Goal: Find contact information: Find contact information

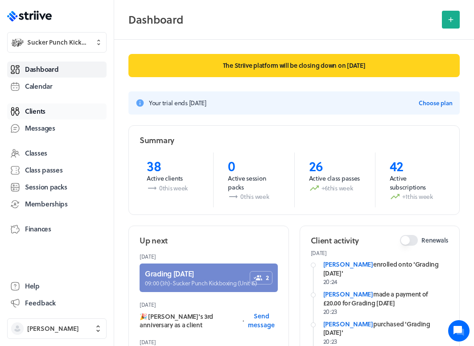
click at [42, 111] on span "Clients" at bounding box center [35, 111] width 21 height 9
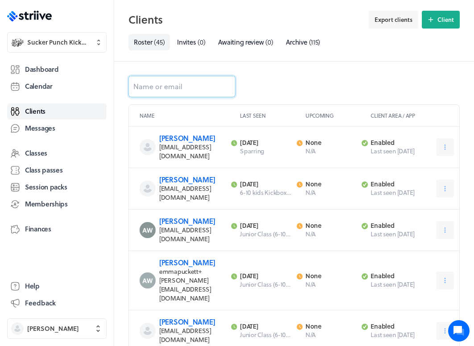
click at [198, 87] on input at bounding box center [182, 86] width 107 height 21
type input "eg"
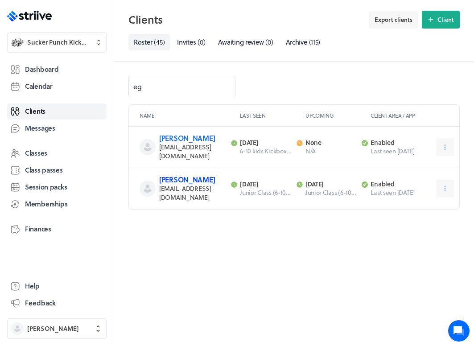
click at [191, 185] on link "[PERSON_NAME]" at bounding box center [187, 180] width 56 height 10
click at [154, 86] on input "eg" at bounding box center [182, 86] width 107 height 21
type input "e"
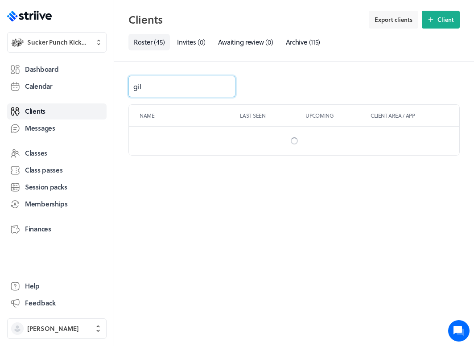
type input "[PERSON_NAME]"
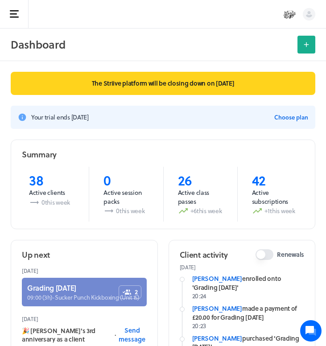
click at [16, 27] on button "Open sidebar" at bounding box center [14, 14] width 29 height 29
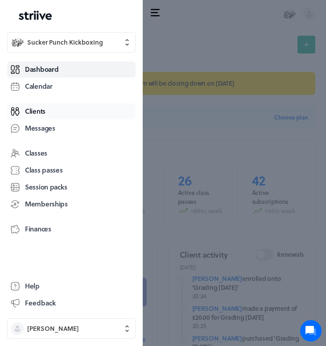
click at [39, 104] on link "Clients" at bounding box center [71, 112] width 129 height 16
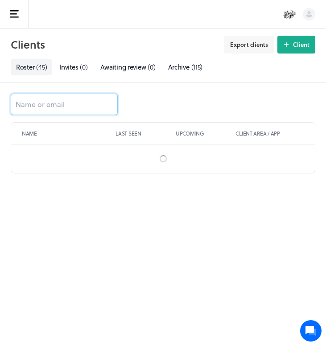
click at [39, 104] on input at bounding box center [64, 104] width 107 height 21
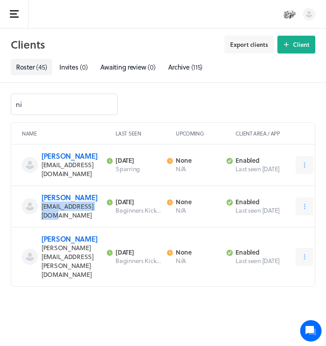
drag, startPoint x: 43, startPoint y: 212, endPoint x: 105, endPoint y: 215, distance: 62.5
click at [105, 215] on div "Nick Redmore nmredmore@gmail.com Last activity 28th May Beginners Kickboxing Ne…" at bounding box center [163, 207] width 304 height 42
copy span "[EMAIL_ADDRESS][DOMAIN_NAME]"
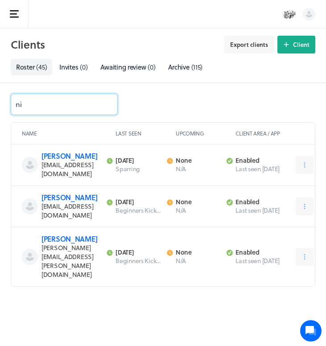
click at [90, 103] on input "ni" at bounding box center [64, 104] width 107 height 21
type input "n"
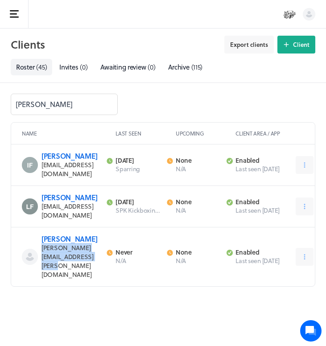
drag, startPoint x: 42, startPoint y: 258, endPoint x: 139, endPoint y: 258, distance: 97.3
click at [94, 258] on span "[PERSON_NAME][EMAIL_ADDRESS][PERSON_NAME][DOMAIN_NAME]" at bounding box center [68, 261] width 52 height 36
copy span "[PERSON_NAME][EMAIL_ADDRESS][PERSON_NAME][DOMAIN_NAME]"
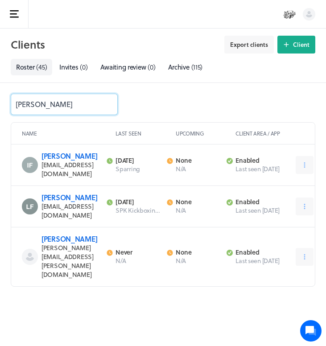
click at [51, 99] on input "lyn" at bounding box center [64, 104] width 107 height 21
type input "l"
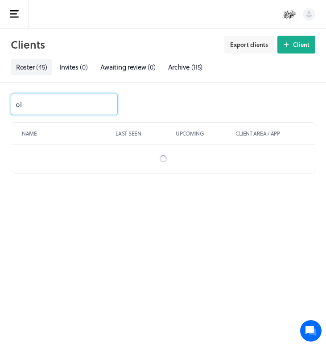
type input "oll"
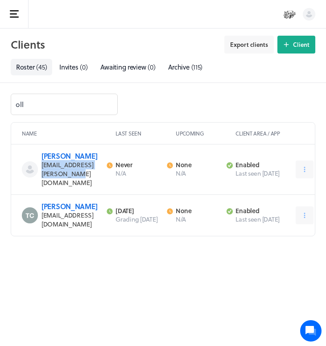
drag, startPoint x: 42, startPoint y: 174, endPoint x: 123, endPoint y: 175, distance: 81.7
click at [94, 176] on span "[EMAIL_ADDRESS][PERSON_NAME][DOMAIN_NAME]" at bounding box center [68, 173] width 52 height 27
copy span "[EMAIL_ADDRESS][PERSON_NAME][DOMAIN_NAME]"
